Goal: Information Seeking & Learning: Find specific fact

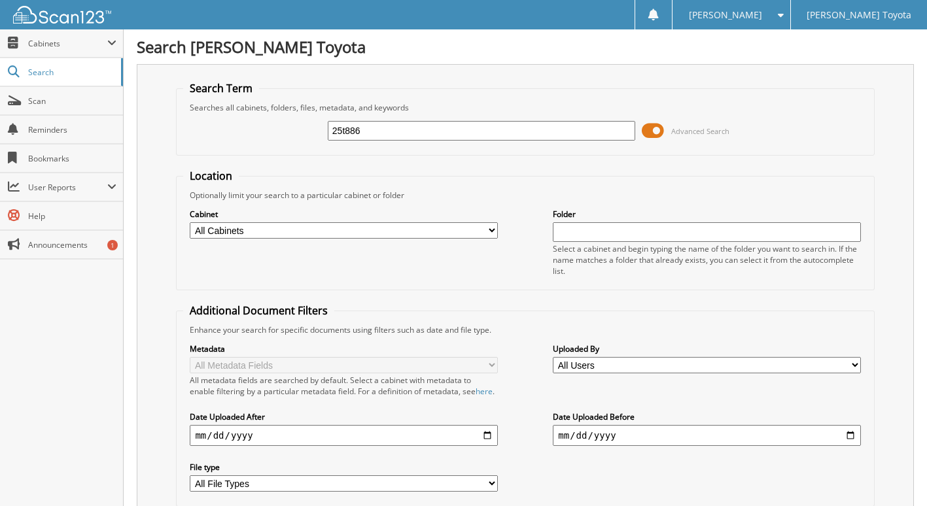
type input "25t886"
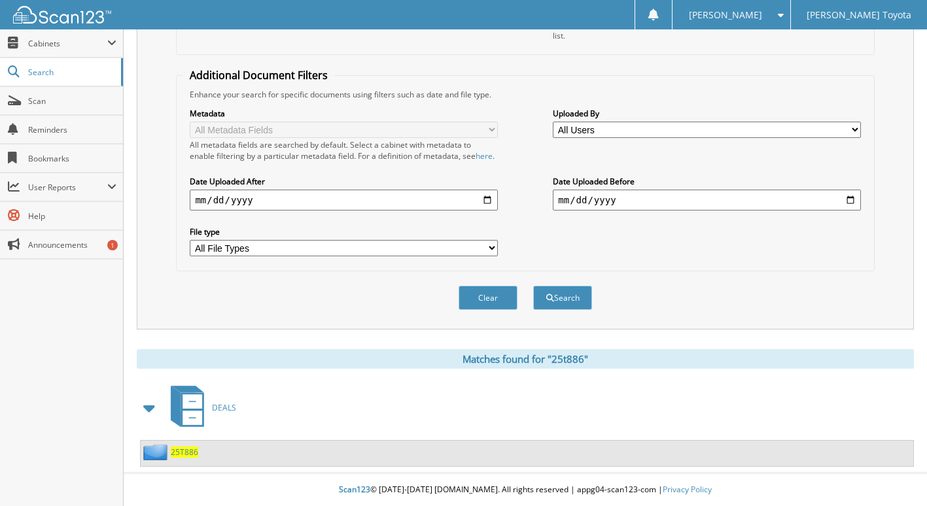
scroll to position [247, 0]
click at [189, 449] on span "25T886" at bounding box center [184, 452] width 27 height 11
